Goal: Find specific page/section: Find specific page/section

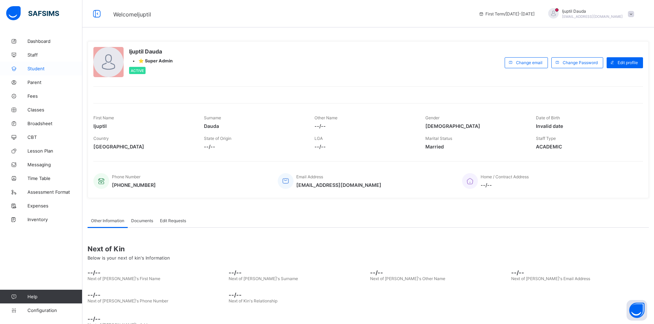
click at [38, 68] on span "Student" at bounding box center [54, 68] width 55 height 5
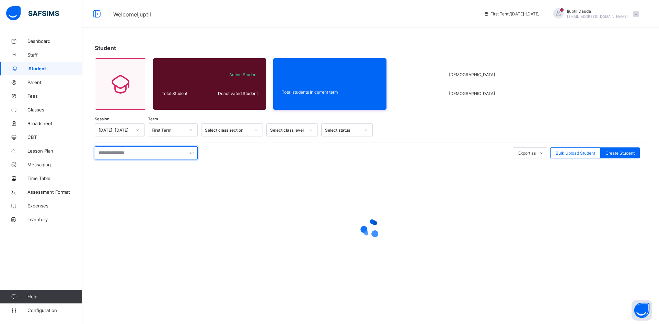
click at [121, 153] on input "text" at bounding box center [146, 152] width 103 height 13
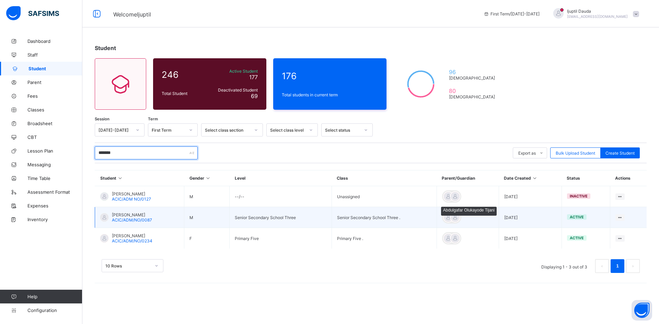
type input "*******"
click at [460, 218] on div at bounding box center [455, 217] width 10 height 10
